Goal: Task Accomplishment & Management: Use online tool/utility

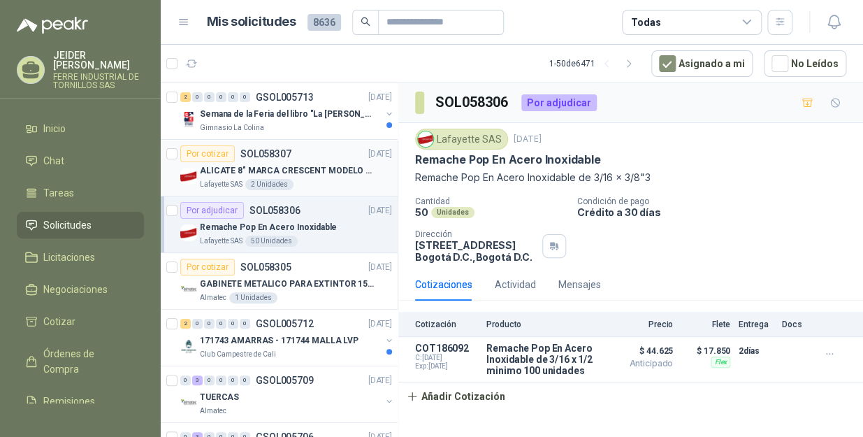
click at [342, 162] on div "ALICATE 8" MARCA CRESCENT MODELO 38008tv" at bounding box center [296, 170] width 192 height 17
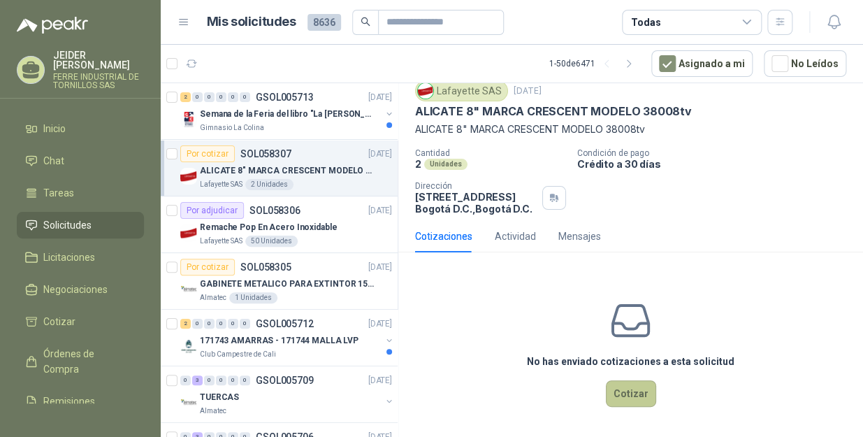
click at [629, 382] on button "Cotizar" at bounding box center [631, 393] width 50 height 27
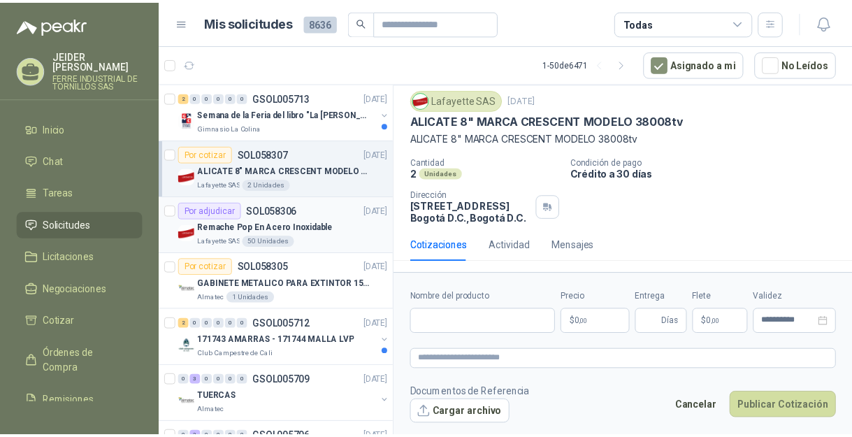
scroll to position [40, 0]
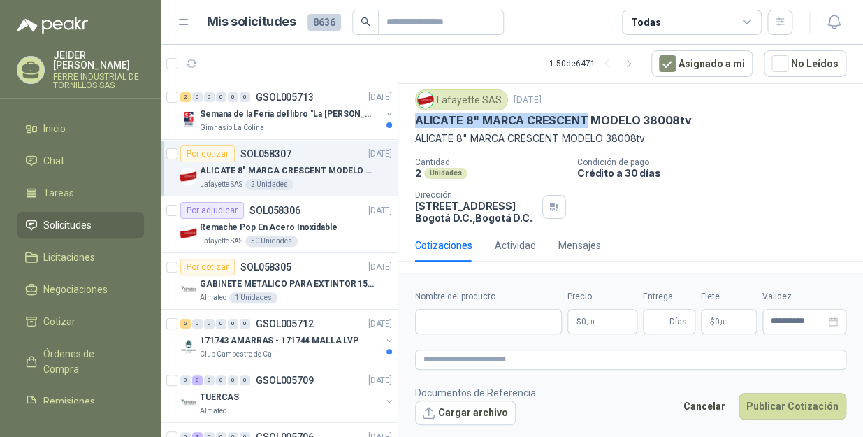
drag, startPoint x: 583, startPoint y: 119, endPoint x: 414, endPoint y: 122, distance: 169.1
click at [414, 122] on div "Lafayette SAS 1 oct, 2025 ALICATE 8" MARCA CRESCENT MODELO 38008tv ALICATE 8" M…" at bounding box center [630, 156] width 465 height 145
copy p "ALICATE 8" MARCA CRESCENT"
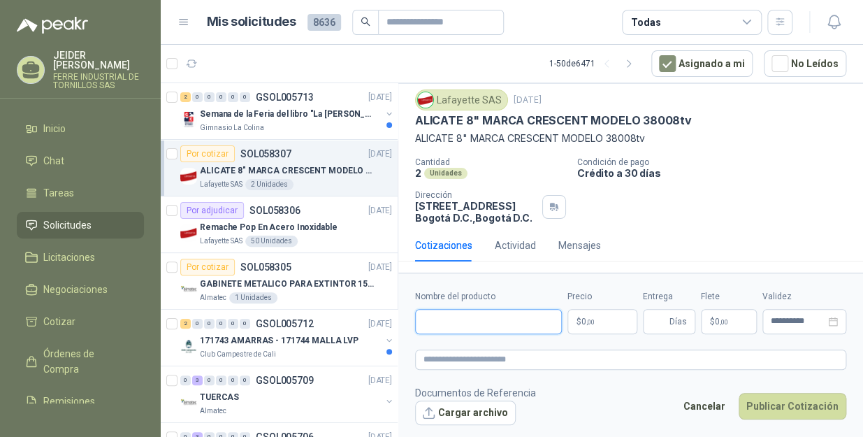
click at [440, 325] on input "Nombre del producto" at bounding box center [488, 321] width 147 height 25
paste input "**********"
type input "**********"
click at [595, 322] on body "JEIDER VARGAS FERRE INDUSTRIAL DE TORNILLOS SAS Inicio Chat Tareas Solicitudes …" at bounding box center [431, 218] width 863 height 437
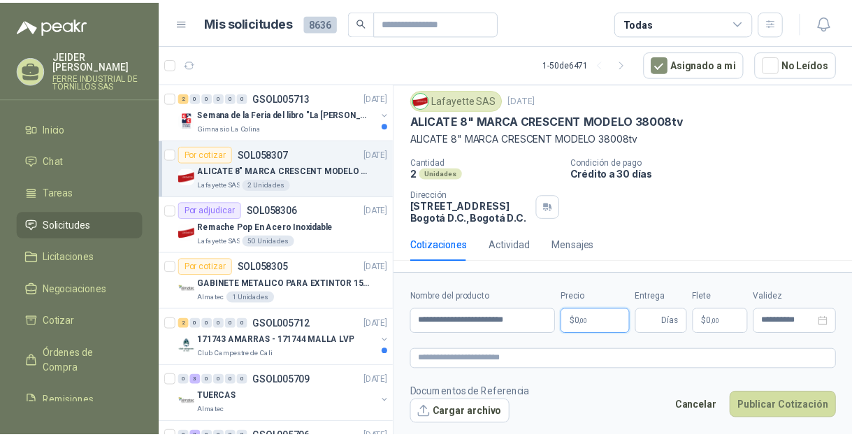
scroll to position [49, 0]
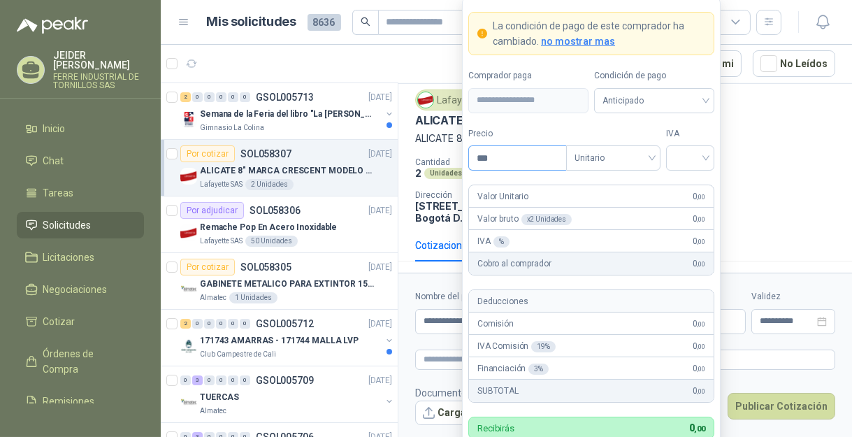
click at [503, 162] on input "***" at bounding box center [517, 158] width 97 height 24
type input "********"
click at [684, 150] on input "search" at bounding box center [689, 156] width 31 height 21
click at [701, 182] on div "19%" at bounding box center [690, 187] width 26 height 15
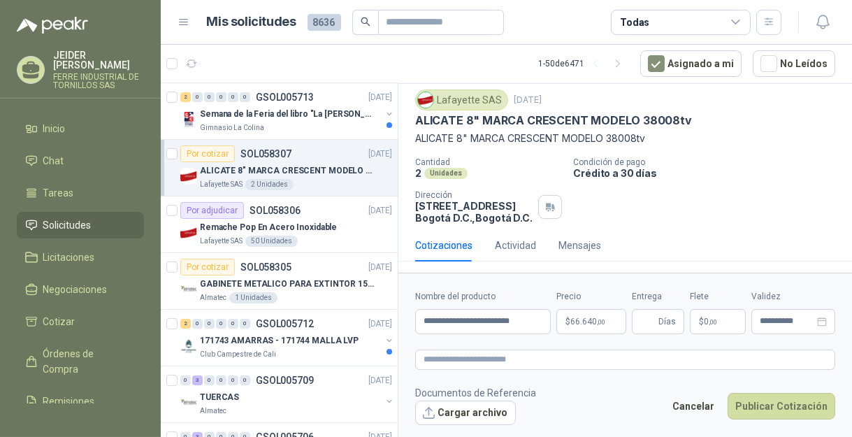
click at [772, 157] on p "Condición de pago" at bounding box center [709, 162] width 273 height 10
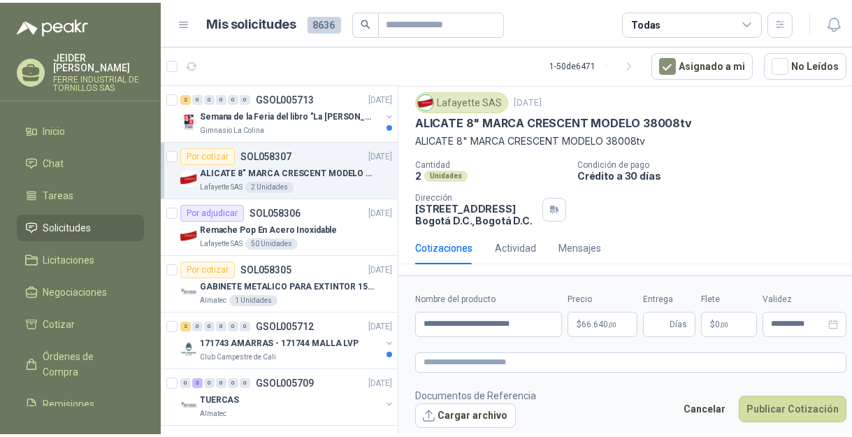
scroll to position [40, 0]
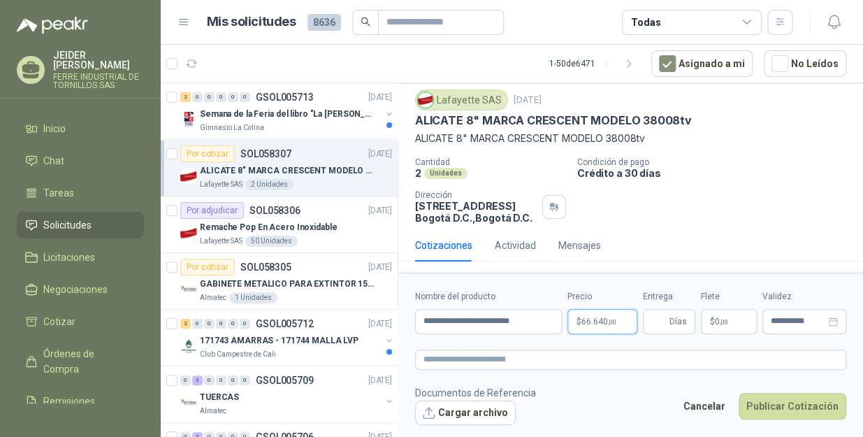
click at [621, 322] on body "JEIDER VARGAS FERRE INDUSTRIAL DE TORNILLOS SAS Inicio Chat Tareas Solicitudes …" at bounding box center [431, 218] width 863 height 437
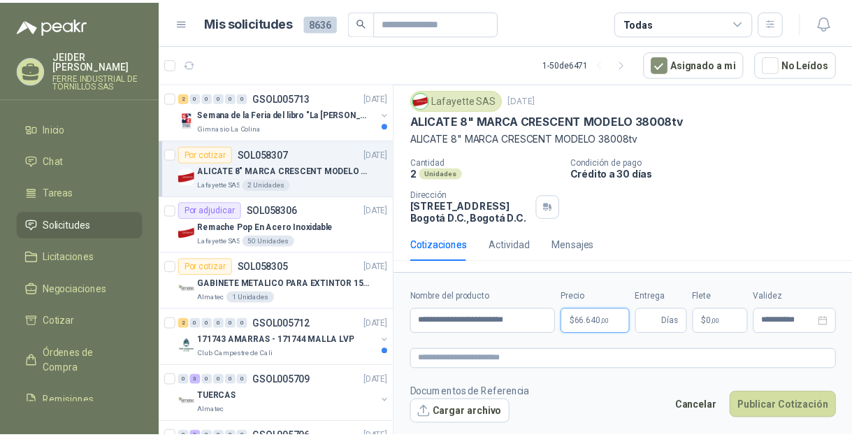
scroll to position [52, 0]
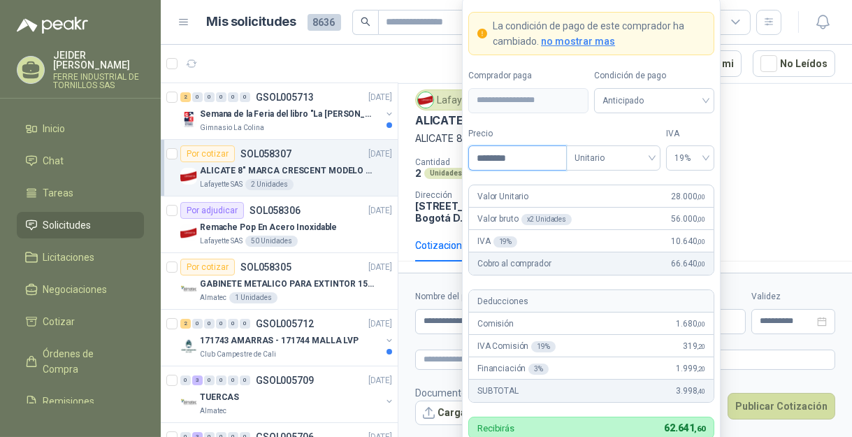
click at [524, 159] on input "********" at bounding box center [517, 158] width 97 height 24
click at [532, 165] on input "*********" at bounding box center [517, 158] width 97 height 24
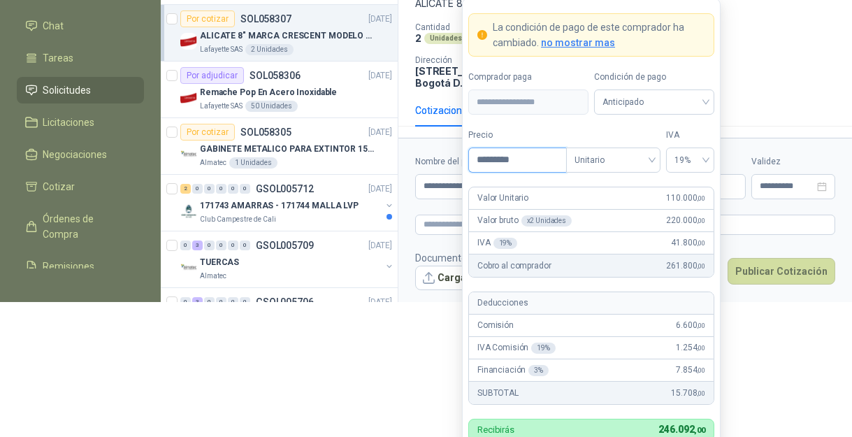
scroll to position [137, 0]
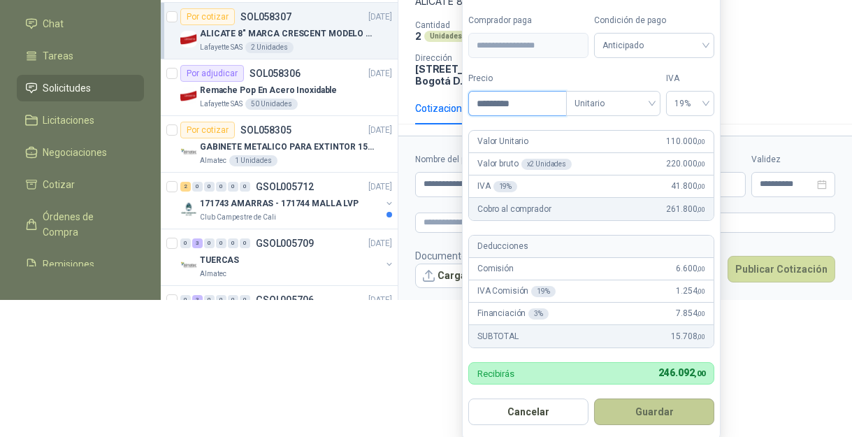
type input "*********"
click at [669, 398] on button "Guardar" at bounding box center [654, 411] width 120 height 27
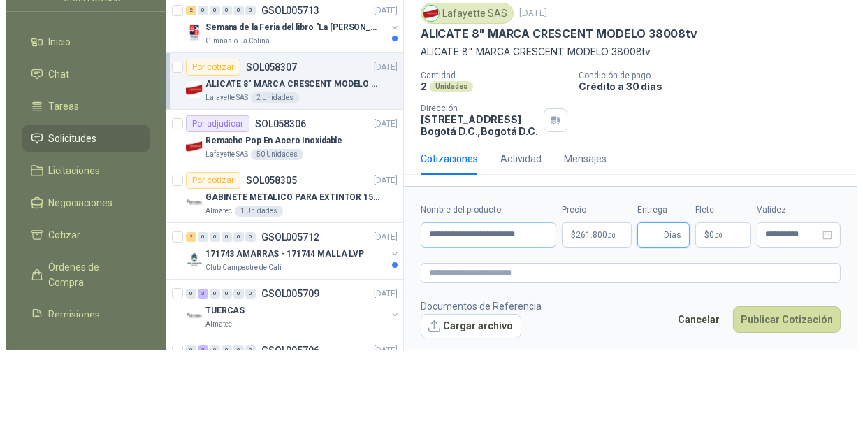
scroll to position [40, 0]
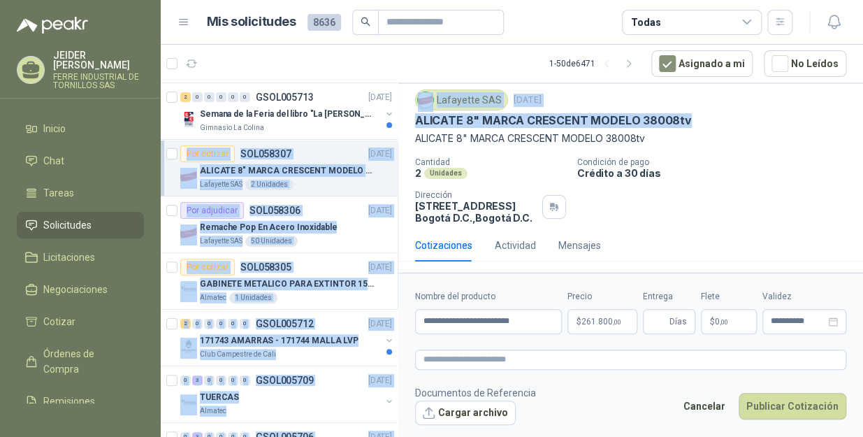
drag, startPoint x: 657, startPoint y: 118, endPoint x: 397, endPoint y: 118, distance: 259.9
click at [397, 118] on div "2 0 0 0 0 0 GSOL005713 01/10/25 Semana de la Feria del libro "La Colina lee" Gi…" at bounding box center [512, 261] width 702 height 359
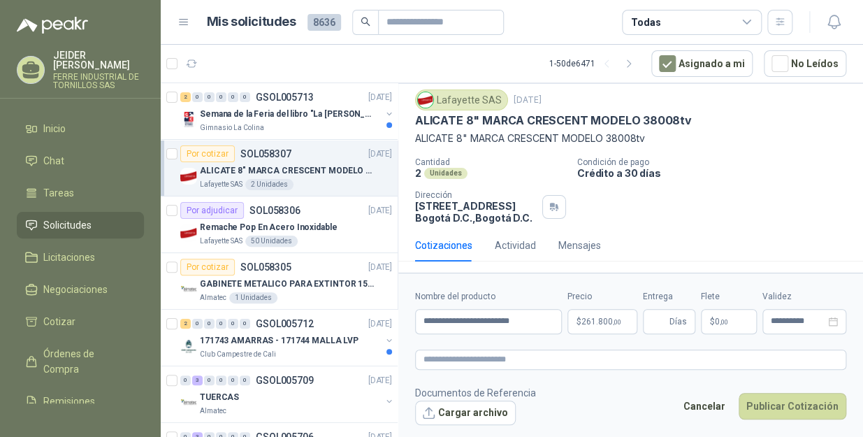
drag, startPoint x: 727, startPoint y: 143, endPoint x: 703, endPoint y: 131, distance: 26.9
click at [727, 142] on p "ALICATE 8" MARCA CRESCENT MODELO 38008tv" at bounding box center [630, 138] width 431 height 15
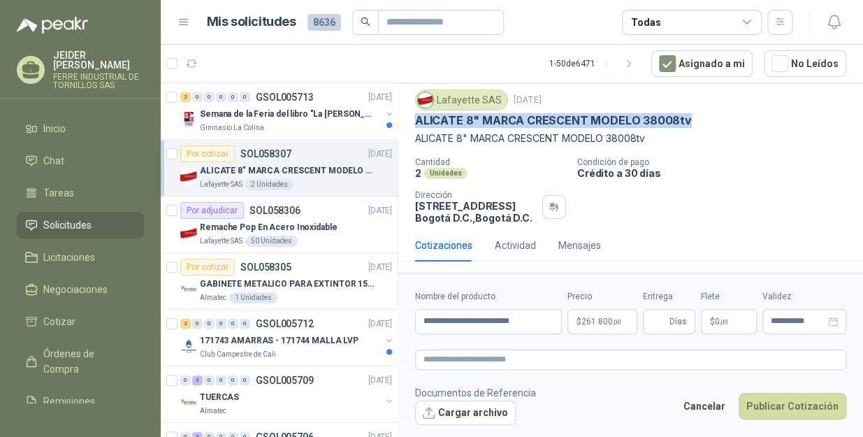
drag, startPoint x: 669, startPoint y: 123, endPoint x: 412, endPoint y: 117, distance: 257.2
click at [412, 117] on div "Lafayette SAS 1 oct, 2025 ALICATE 8" MARCA CRESCENT MODELO 38008tv ALICATE 8" M…" at bounding box center [630, 156] width 465 height 145
copy p "ALICATE 8" MARCA CRESCENT MODELO 38008tv"
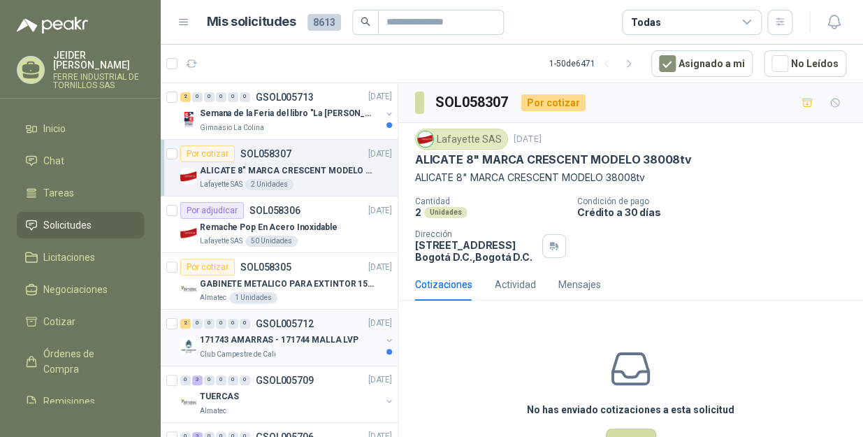
click at [288, 326] on p "GSOL005712" at bounding box center [285, 324] width 58 height 10
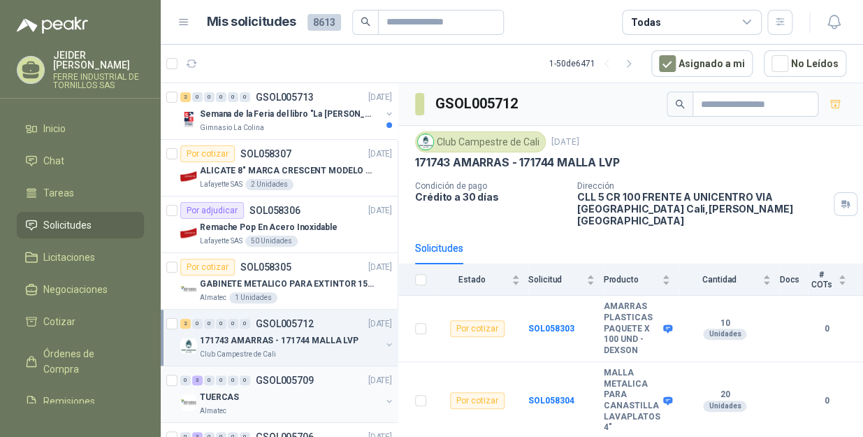
click at [296, 391] on div "TUERCAS" at bounding box center [290, 397] width 181 height 17
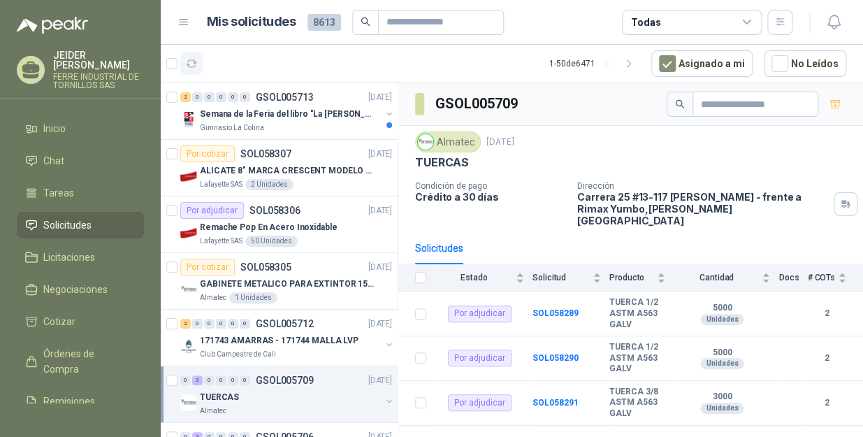
click at [191, 64] on icon "button" at bounding box center [192, 64] width 12 height 12
click at [191, 55] on button "button" at bounding box center [191, 63] width 22 height 22
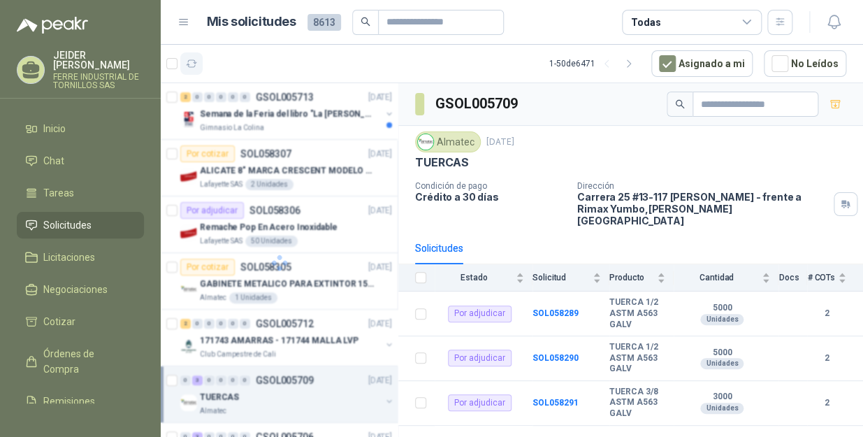
click at [191, 55] on button "button" at bounding box center [191, 63] width 22 height 22
